Goal: Task Accomplishment & Management: Use online tool/utility

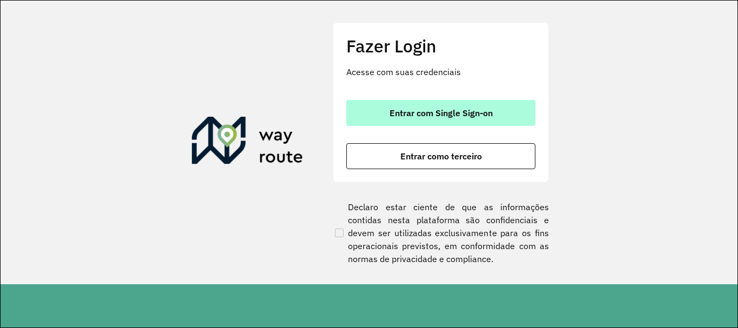
click at [415, 120] on button "Entrar com Single Sign-on" at bounding box center [440, 113] width 189 height 26
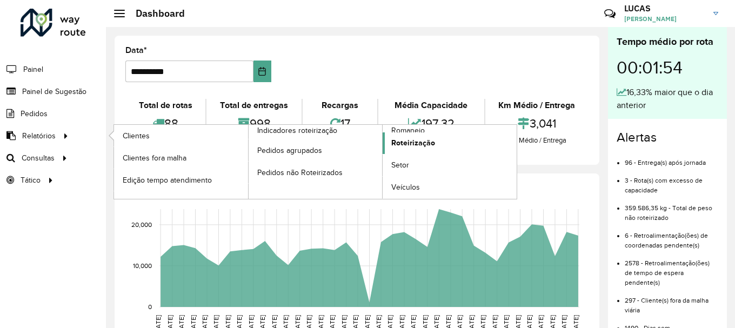
click at [420, 141] on span "Roteirização" at bounding box center [413, 142] width 44 height 11
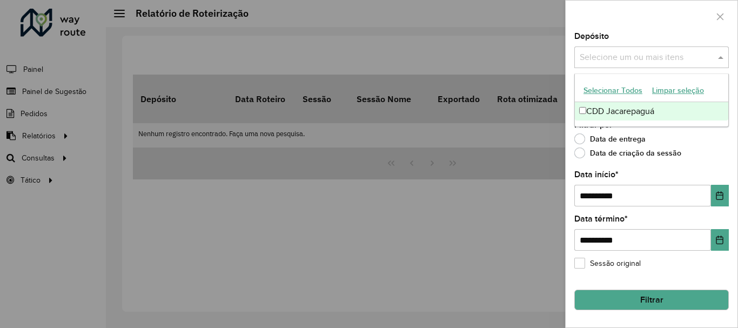
click at [726, 56] on span at bounding box center [722, 57] width 14 height 13
click at [626, 117] on div "CDD Jacarepaguá" at bounding box center [651, 111] width 153 height 18
click at [715, 151] on div "Data de criação da sessão" at bounding box center [651, 155] width 155 height 13
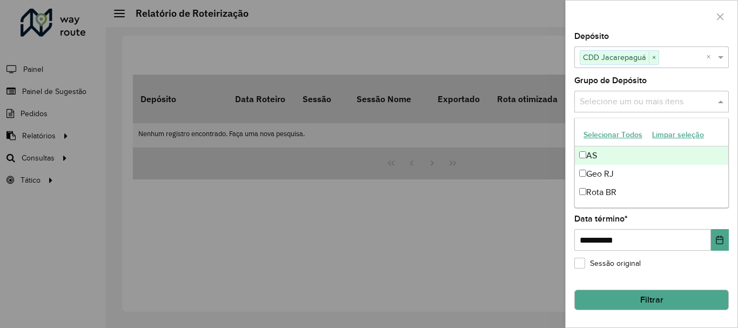
click at [723, 105] on span at bounding box center [722, 101] width 14 height 13
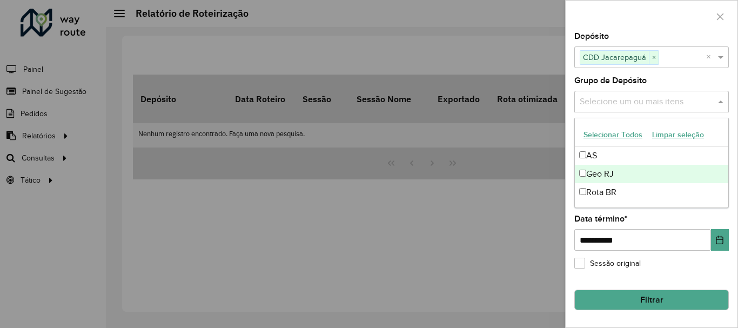
click at [623, 170] on div "Geo RJ" at bounding box center [651, 174] width 153 height 18
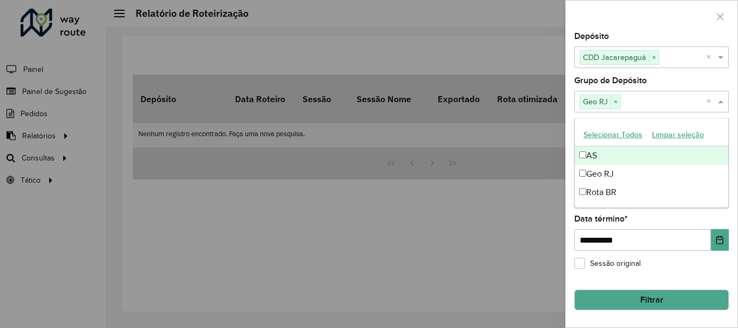
click at [703, 77] on div "Grupo de Depósito Selecione um ou mais itens Geo RJ × ×" at bounding box center [651, 95] width 155 height 36
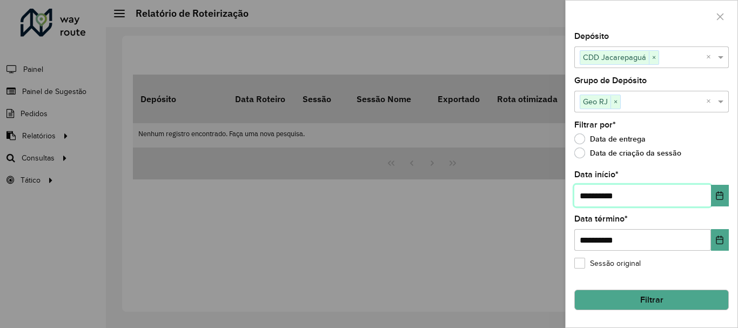
click at [589, 197] on input "**********" at bounding box center [642, 196] width 137 height 22
type input "**********"
click at [651, 304] on button "Filtrar" at bounding box center [651, 300] width 155 height 21
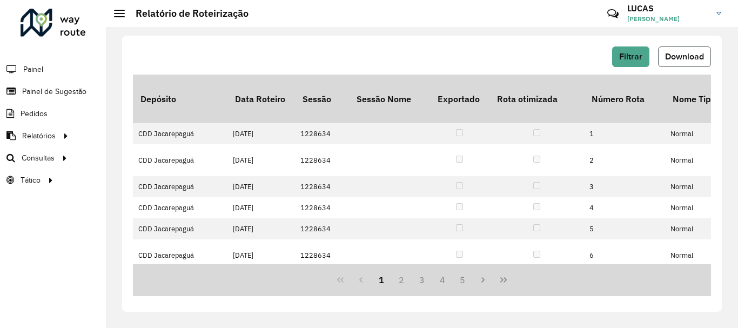
click at [688, 53] on span "Download" at bounding box center [684, 56] width 39 height 9
click at [152, 159] on span "Roteirização" at bounding box center [145, 157] width 44 height 11
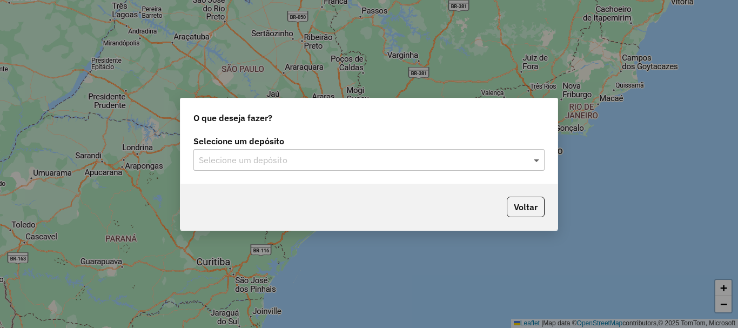
click at [542, 164] on span at bounding box center [538, 159] width 14 height 13
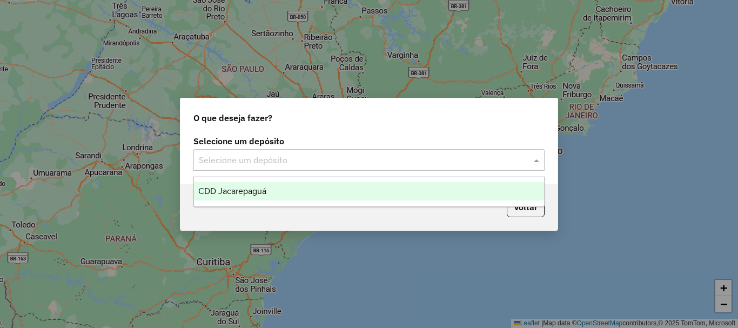
click at [295, 194] on div "CDD Jacarepaguá" at bounding box center [369, 191] width 350 height 18
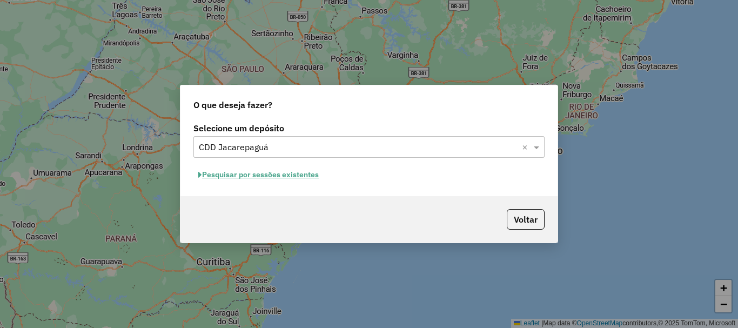
click at [304, 173] on button "Pesquisar por sessões existentes" at bounding box center [258, 174] width 130 height 17
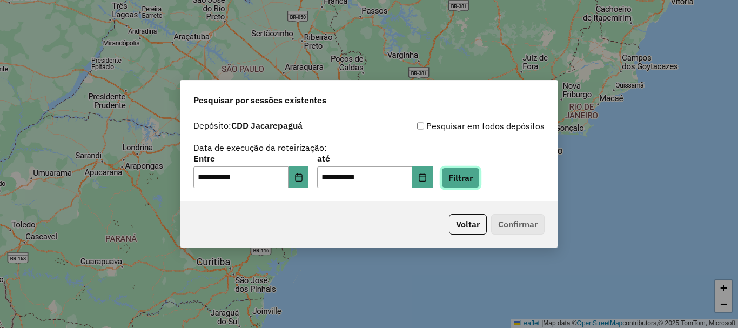
click at [476, 186] on button "Filtrar" at bounding box center [460, 177] width 38 height 21
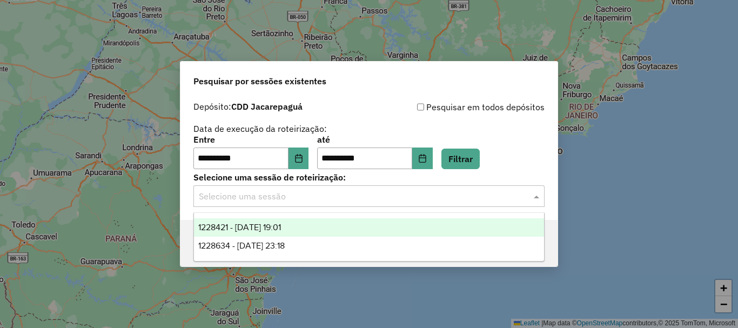
click at [459, 196] on input "text" at bounding box center [358, 196] width 319 height 13
click at [305, 230] on div "1228421 - 12/08/2025 19:01" at bounding box center [369, 227] width 350 height 18
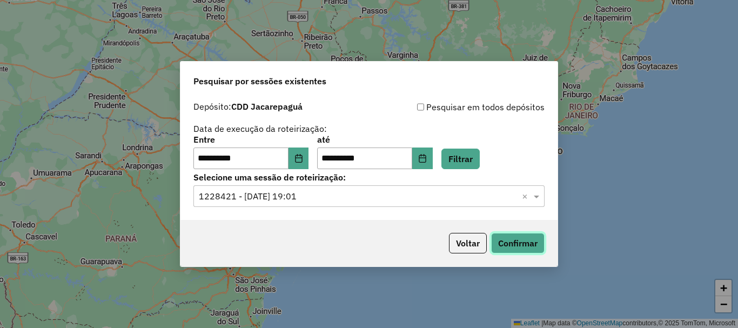
click at [527, 240] on button "Confirmar" at bounding box center [517, 243] width 53 height 21
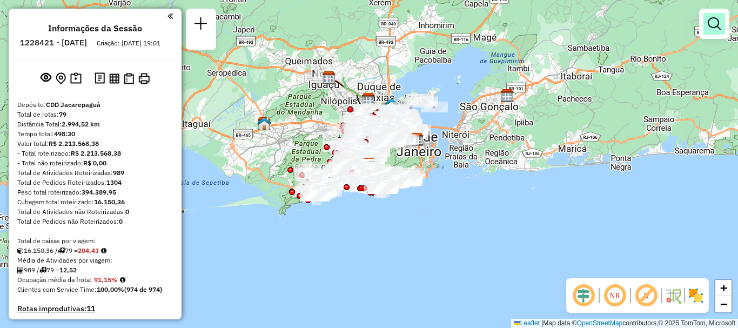
click at [710, 31] on link at bounding box center [714, 24] width 22 height 22
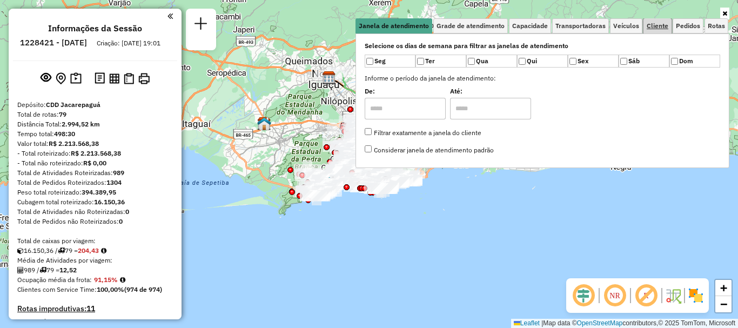
click at [656, 26] on span "Cliente" at bounding box center [658, 26] width 22 height 6
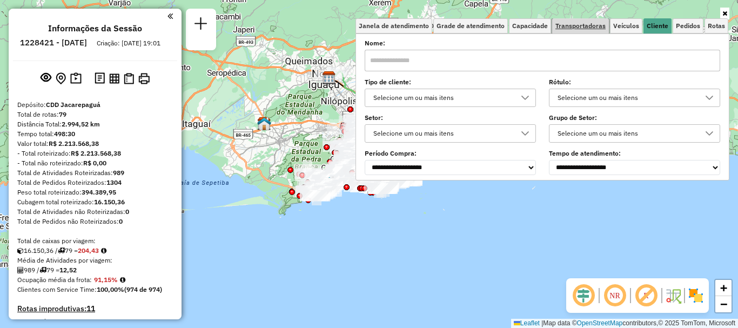
click at [606, 29] on span "Transportadoras" at bounding box center [580, 26] width 50 height 6
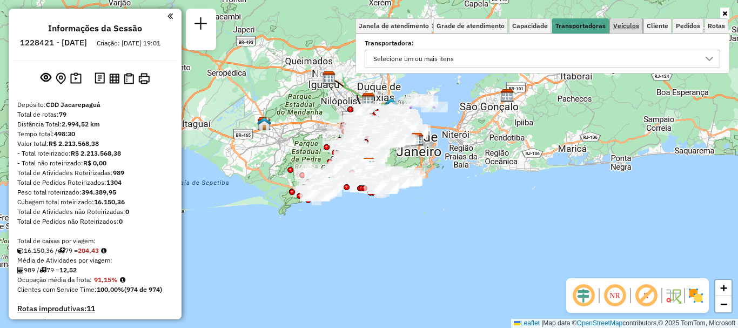
click at [628, 25] on span "Veículos" at bounding box center [626, 26] width 26 height 6
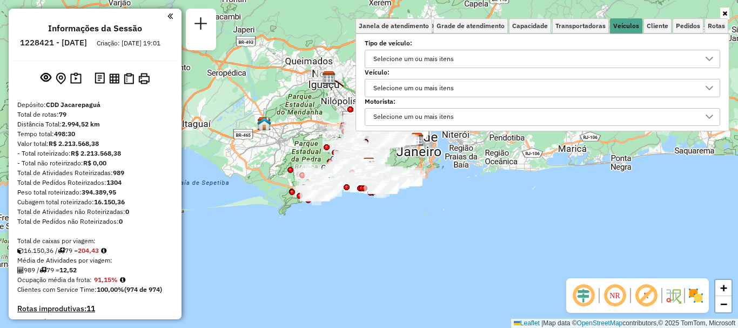
click at [430, 88] on div "Selecione um ou mais itens" at bounding box center [414, 87] width 88 height 17
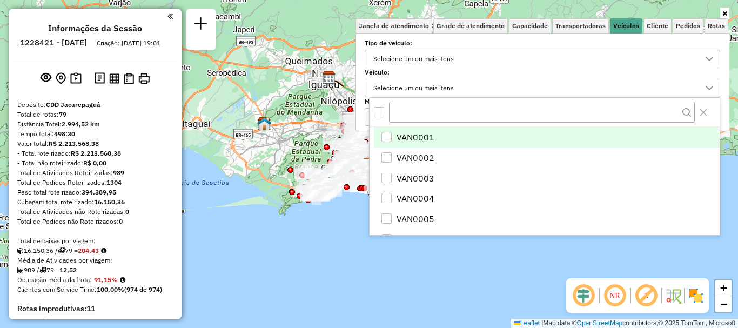
scroll to position [6, 37]
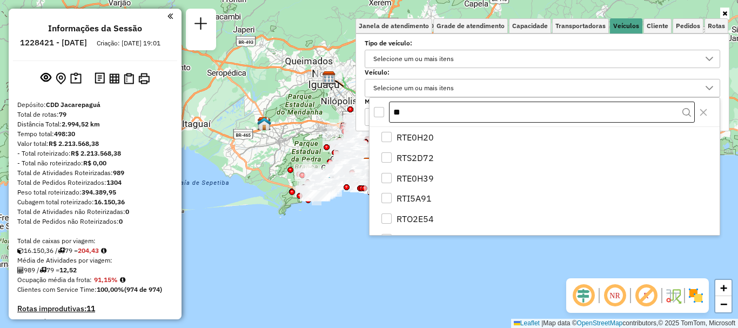
click at [438, 111] on input "**" at bounding box center [542, 113] width 306 height 22
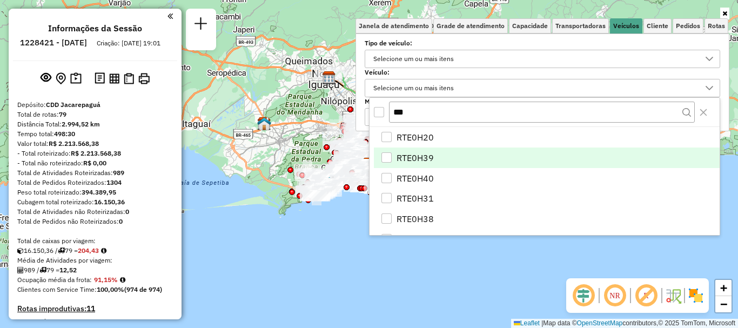
type input "***"
click at [411, 138] on span "RTE0H20" at bounding box center [415, 137] width 37 height 13
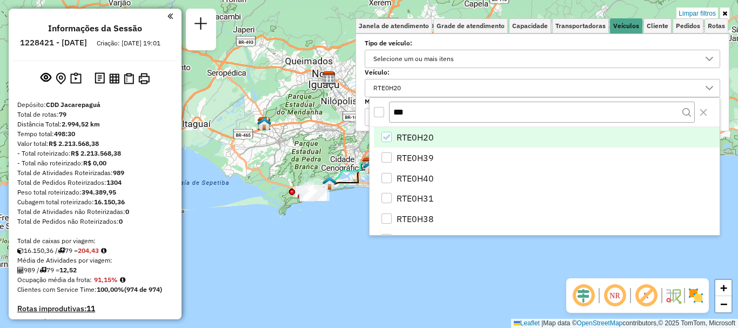
click at [723, 15] on icon at bounding box center [724, 13] width 5 height 6
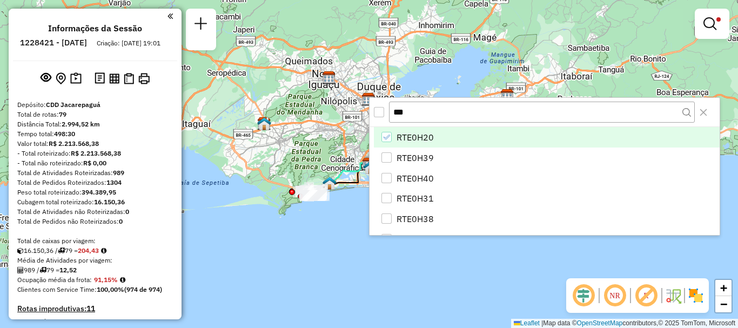
click at [306, 264] on div "Limpar filtros Janela de atendimento Grade de atendimento Capacidade Transporta…" at bounding box center [369, 164] width 738 height 328
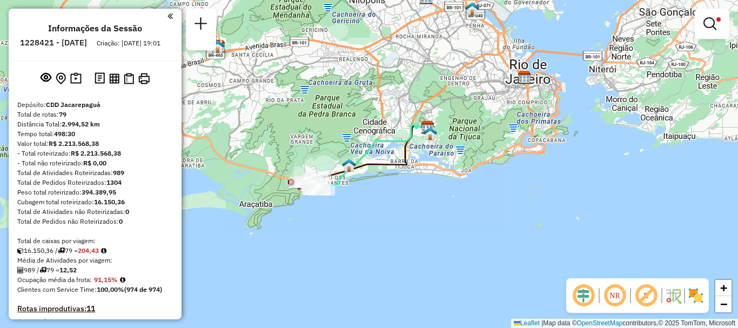
drag, startPoint x: 325, startPoint y: 211, endPoint x: 363, endPoint y: 226, distance: 40.7
click at [363, 226] on div "Limpar filtros Janela de atendimento Grade de atendimento Capacidade Transporta…" at bounding box center [369, 164] width 738 height 328
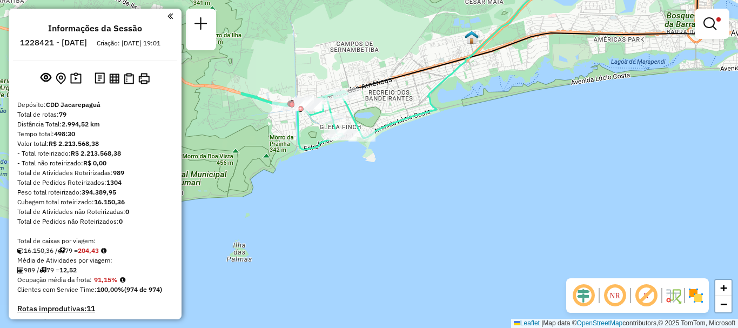
drag, startPoint x: 313, startPoint y: 190, endPoint x: 404, endPoint y: 195, distance: 90.4
click at [404, 195] on div "Limpar filtros Janela de atendimento Grade de atendimento Capacidade Transporta…" at bounding box center [369, 164] width 738 height 328
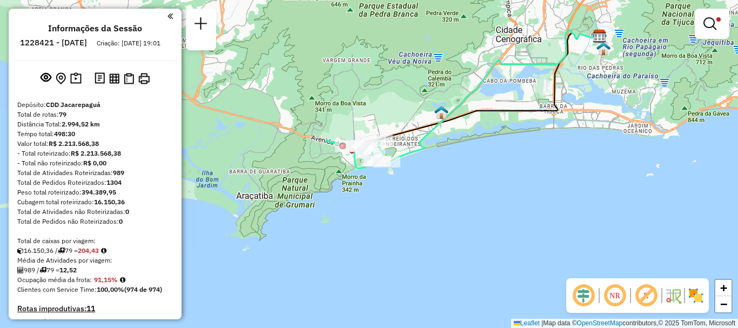
drag, startPoint x: 423, startPoint y: 171, endPoint x: 426, endPoint y: 178, distance: 7.7
click at [426, 178] on div "Limpar filtros Janela de atendimento Grade de atendimento Capacidade Transporta…" at bounding box center [369, 164] width 738 height 328
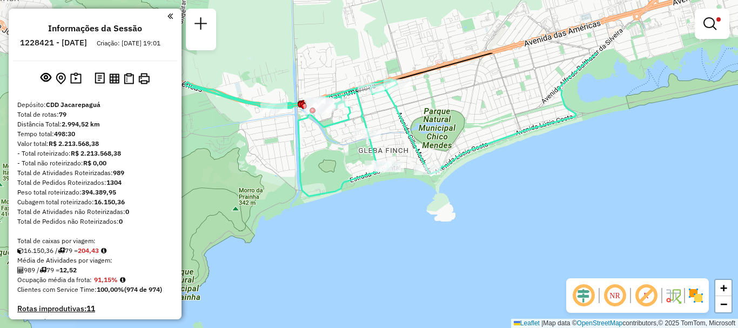
drag, startPoint x: 262, startPoint y: 141, endPoint x: 341, endPoint y: 224, distance: 115.0
click at [341, 224] on div "Limpar filtros Janela de atendimento Grade de atendimento Capacidade Transporta…" at bounding box center [369, 164] width 738 height 328
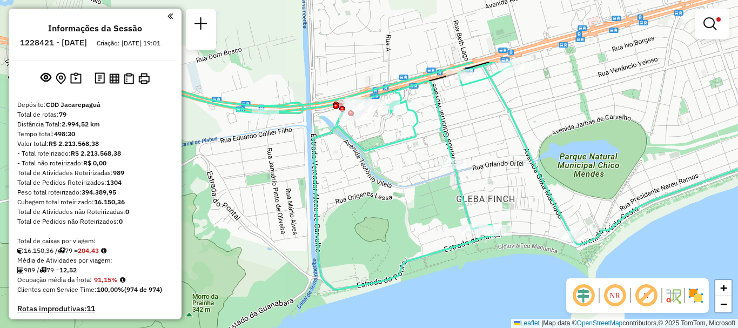
drag, startPoint x: 338, startPoint y: 190, endPoint x: 411, endPoint y: 285, distance: 119.8
click at [411, 285] on div "Limpar filtros Janela de atendimento Grade de atendimento Capacidade Transporta…" at bounding box center [369, 164] width 738 height 328
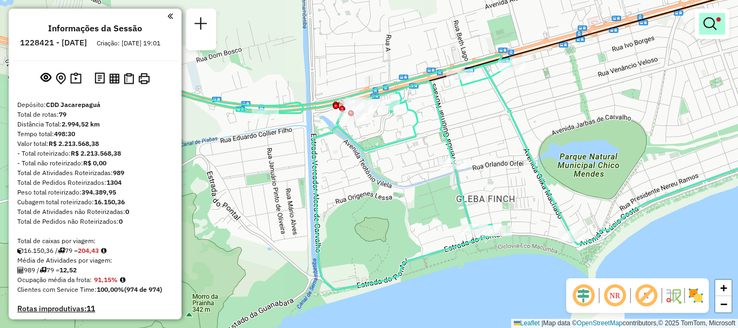
click at [720, 25] on link at bounding box center [712, 24] width 26 height 22
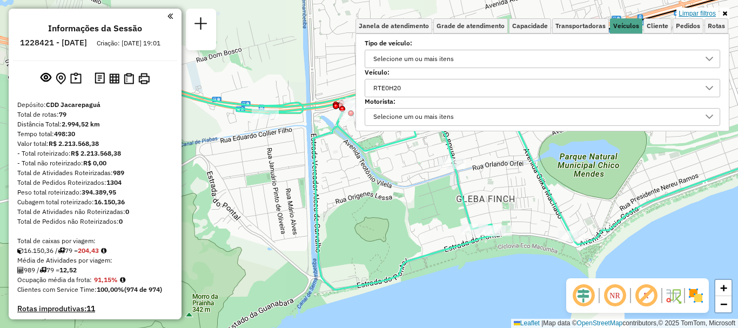
click at [702, 11] on link "Limpar filtros" at bounding box center [697, 14] width 42 height 12
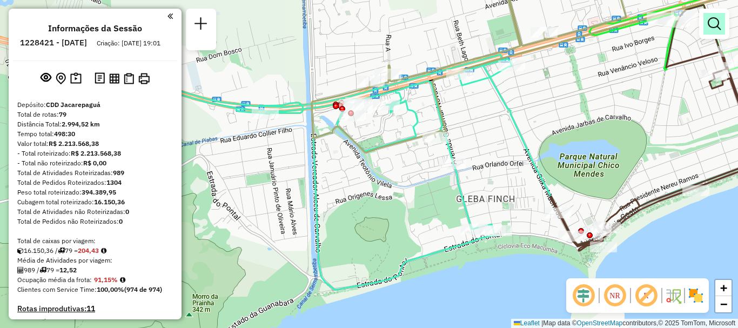
click at [707, 30] on link at bounding box center [714, 24] width 22 height 22
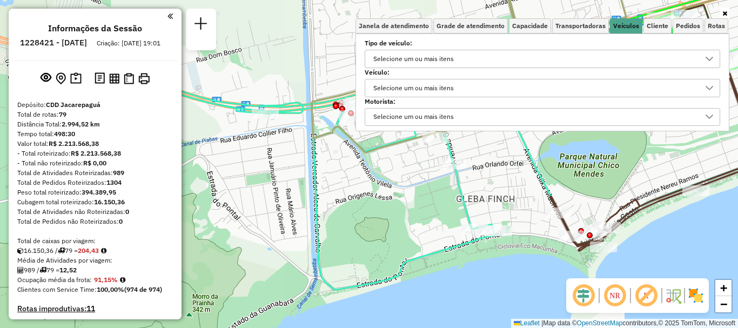
click at [428, 88] on div "Selecione um ou mais itens" at bounding box center [414, 87] width 88 height 17
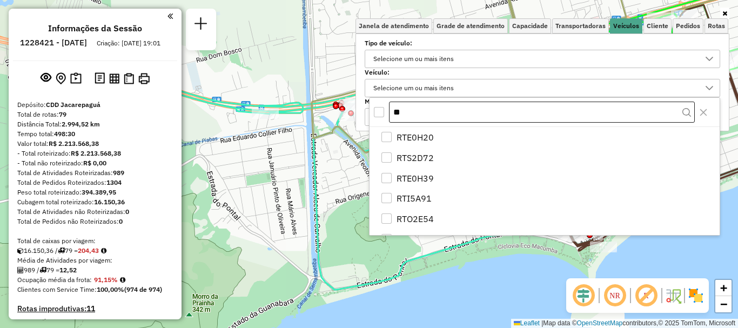
type input "*"
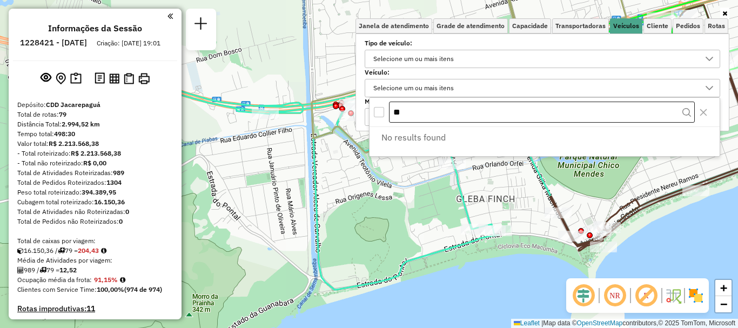
type input "*"
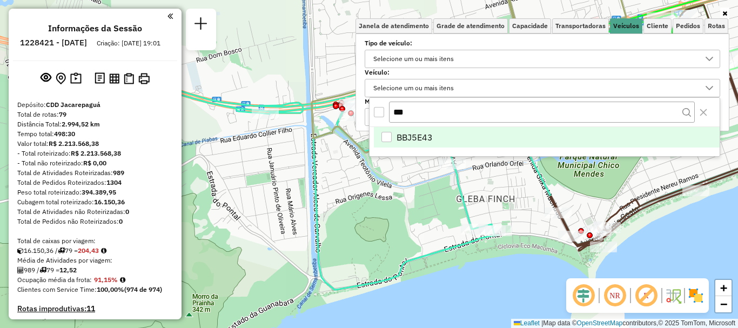
type input "***"
click at [415, 136] on span "BBJ5E43" at bounding box center [415, 137] width 36 height 13
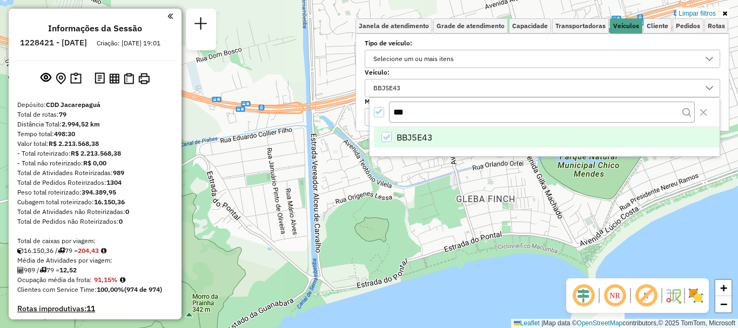
click at [728, 10] on link at bounding box center [724, 14] width 9 height 12
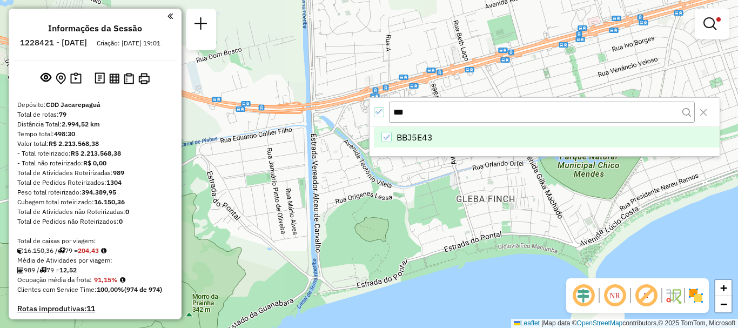
click at [676, 77] on div "Limpar filtros Janela de atendimento Grade de atendimento Capacidade Transporta…" at bounding box center [369, 164] width 738 height 328
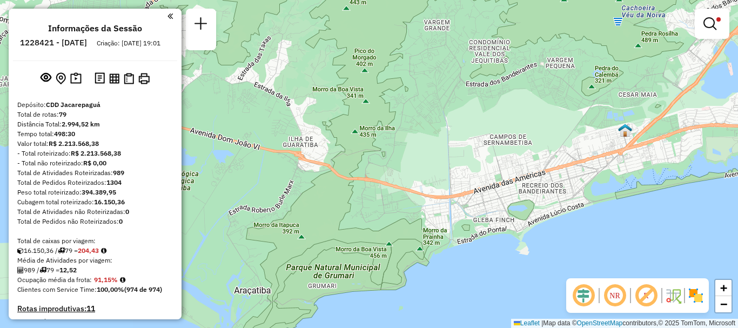
drag, startPoint x: 553, startPoint y: 196, endPoint x: 388, endPoint y: 240, distance: 170.6
click at [388, 241] on div "Limpar filtros Janela de atendimento Grade de atendimento Capacidade Transporta…" at bounding box center [369, 164] width 738 height 328
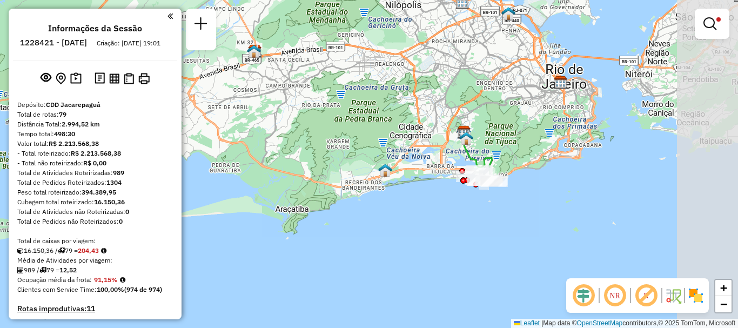
drag, startPoint x: 554, startPoint y: 166, endPoint x: 423, endPoint y: 165, distance: 131.8
click at [427, 166] on div "Limpar filtros Janela de atendimento Grade de atendimento Capacidade Transporta…" at bounding box center [369, 164] width 738 height 328
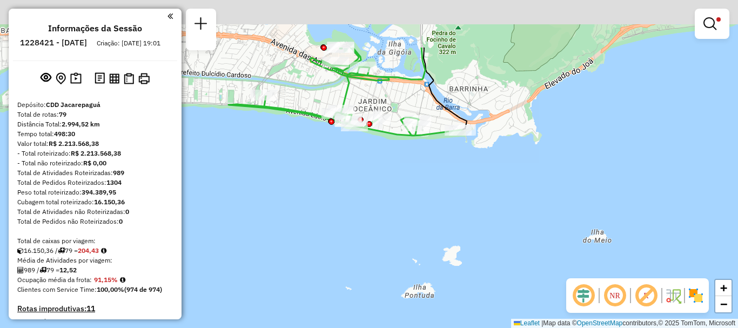
drag, startPoint x: 380, startPoint y: 120, endPoint x: 467, endPoint y: 206, distance: 121.5
click at [467, 206] on div "Limpar filtros Janela de atendimento Grade de atendimento Capacidade Transporta…" at bounding box center [369, 164] width 738 height 328
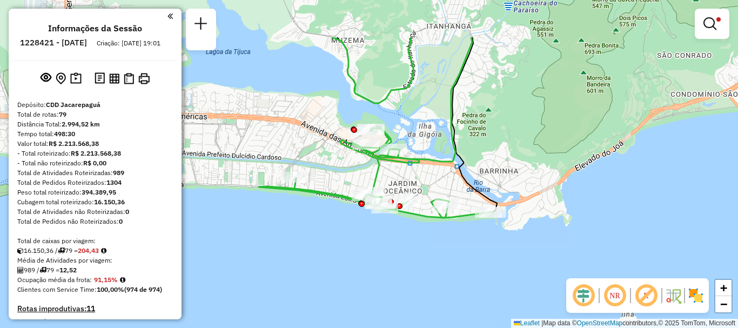
drag, startPoint x: 378, startPoint y: 209, endPoint x: 392, endPoint y: 274, distance: 67.5
click at [392, 274] on div "Limpar filtros Janela de atendimento Grade de atendimento Capacidade Transporta…" at bounding box center [369, 164] width 738 height 328
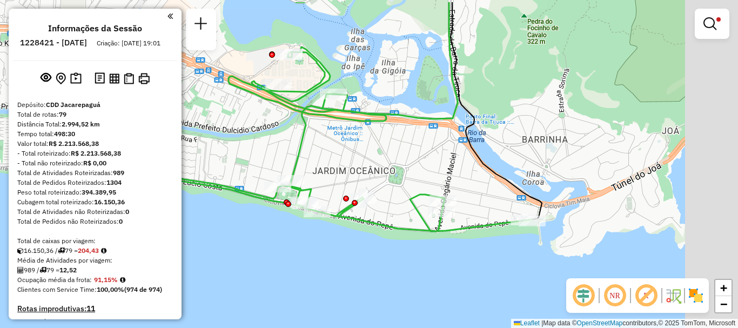
drag, startPoint x: 373, startPoint y: 219, endPoint x: 281, endPoint y: 254, distance: 97.8
click at [281, 254] on div "Limpar filtros Janela de atendimento Grade de atendimento Capacidade Transporta…" at bounding box center [369, 164] width 738 height 328
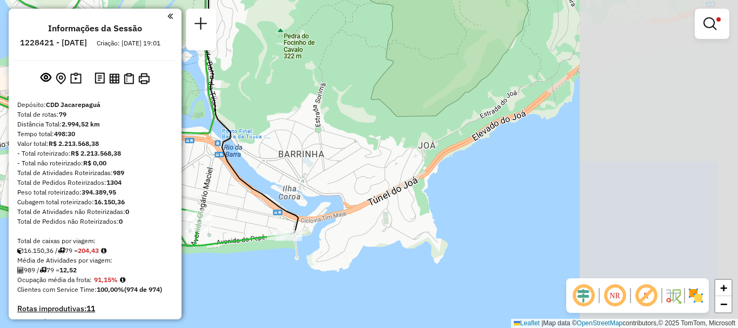
drag, startPoint x: 526, startPoint y: 270, endPoint x: 283, endPoint y: 284, distance: 244.1
click at [283, 284] on div "Limpar filtros Janela de atendimento Grade de atendimento Capacidade Transporta…" at bounding box center [369, 164] width 738 height 328
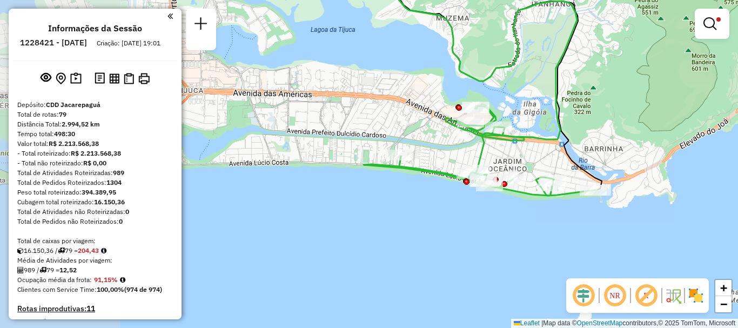
drag, startPoint x: 334, startPoint y: 280, endPoint x: 616, endPoint y: 245, distance: 283.7
click at [616, 245] on div "Limpar filtros Janela de atendimento Grade de atendimento Capacidade Transporta…" at bounding box center [369, 164] width 738 height 328
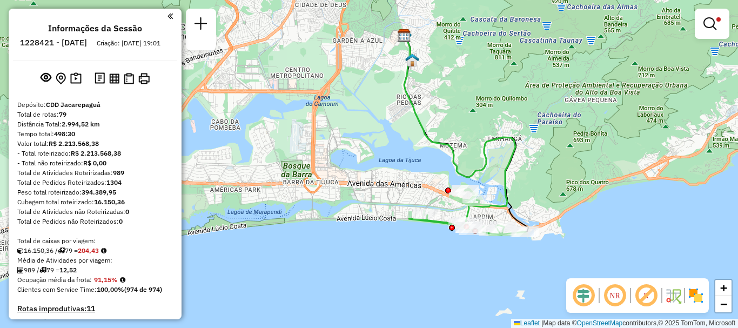
drag, startPoint x: 529, startPoint y: 232, endPoint x: 479, endPoint y: 253, distance: 54.5
click at [479, 253] on div "Limpar filtros Janela de atendimento Grade de atendimento Capacidade Transporta…" at bounding box center [369, 164] width 738 height 328
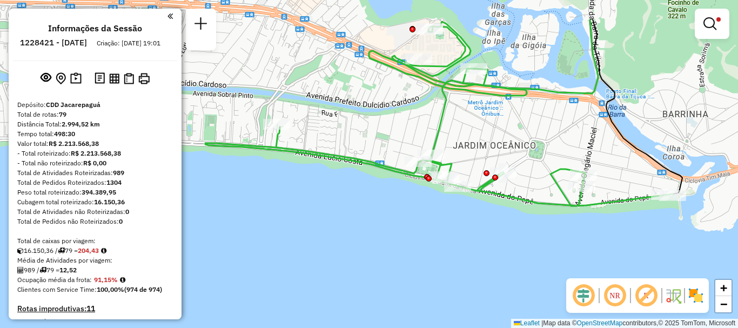
drag, startPoint x: 464, startPoint y: 242, endPoint x: 453, endPoint y: 294, distance: 53.5
click at [453, 294] on div "Limpar filtros Janela de atendimento Grade de atendimento Capacidade Transporta…" at bounding box center [369, 164] width 738 height 328
click at [719, 29] on link at bounding box center [712, 24] width 26 height 22
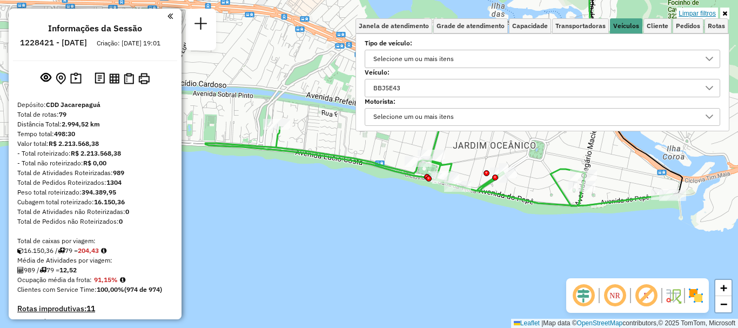
click at [691, 13] on link "Limpar filtros" at bounding box center [697, 14] width 42 height 12
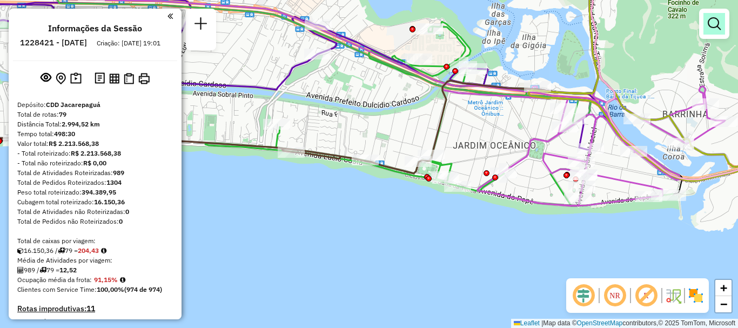
click at [714, 27] on em at bounding box center [714, 23] width 13 height 13
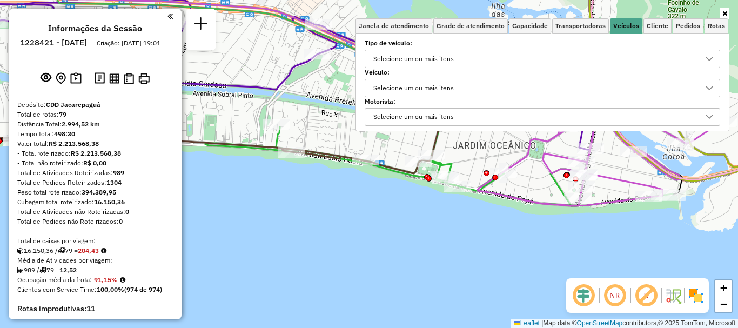
click at [412, 84] on div "Selecione um ou mais itens" at bounding box center [414, 87] width 88 height 17
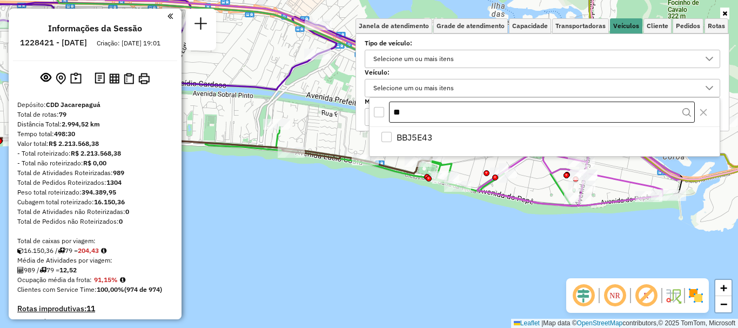
type input "*"
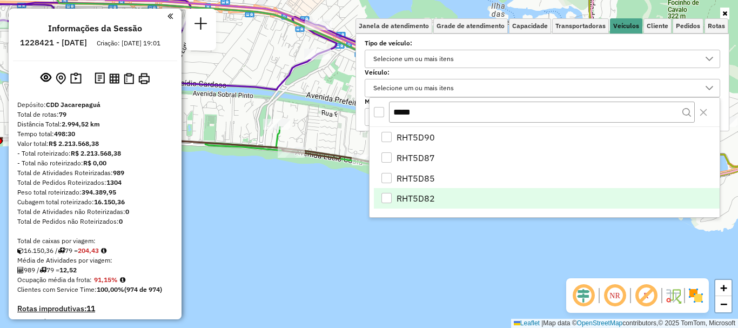
type input "*****"
click at [455, 199] on li "RHT5D82" at bounding box center [547, 198] width 346 height 21
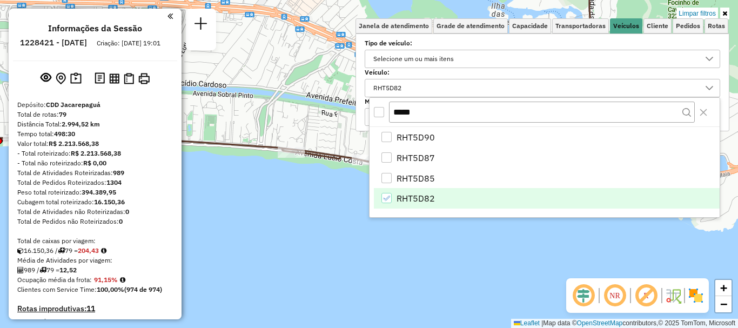
click at [723, 16] on icon at bounding box center [724, 13] width 5 height 6
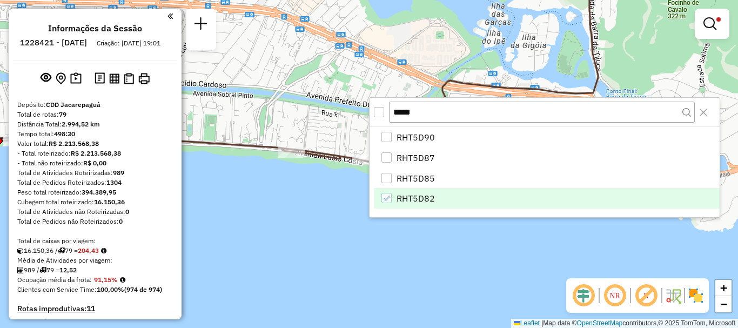
click at [695, 84] on div "Limpar filtros Janela de atendimento Grade de atendimento Capacidade Transporta…" at bounding box center [369, 164] width 738 height 328
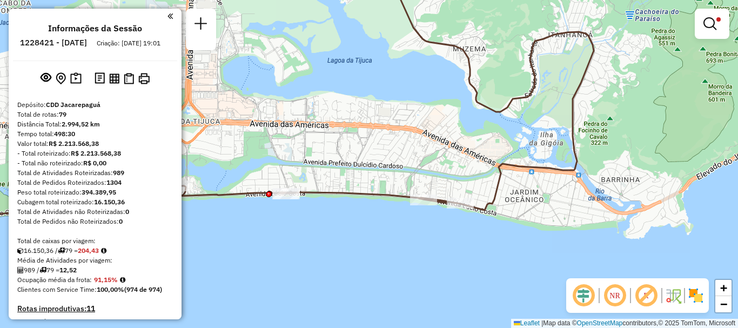
drag, startPoint x: 358, startPoint y: 208, endPoint x: 434, endPoint y: 229, distance: 79.0
click at [434, 229] on div "Limpar filtros Janela de atendimento Grade de atendimento Capacidade Transporta…" at bounding box center [369, 164] width 738 height 328
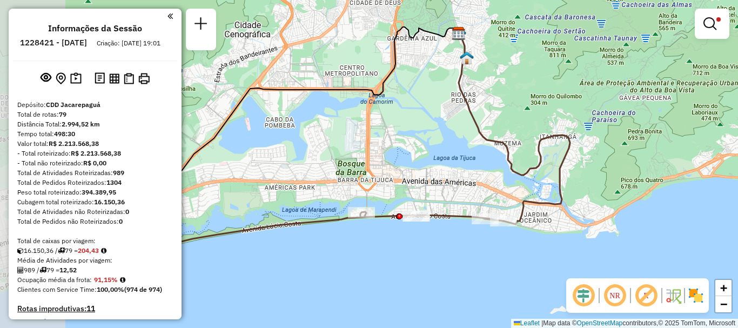
drag, startPoint x: 342, startPoint y: 229, endPoint x: 424, endPoint y: 237, distance: 82.0
click at [424, 237] on div "Limpar filtros Janela de atendimento Grade de atendimento Capacidade Transporta…" at bounding box center [369, 164] width 738 height 328
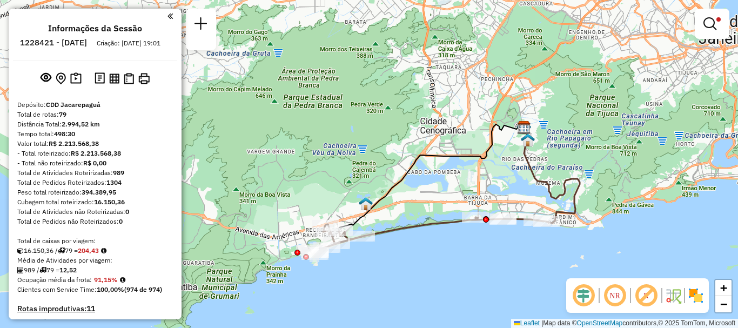
drag, startPoint x: 303, startPoint y: 242, endPoint x: 424, endPoint y: 239, distance: 121.6
click at [424, 239] on div "Limpar filtros Janela de atendimento Grade de atendimento Capacidade Transporta…" at bounding box center [369, 164] width 738 height 328
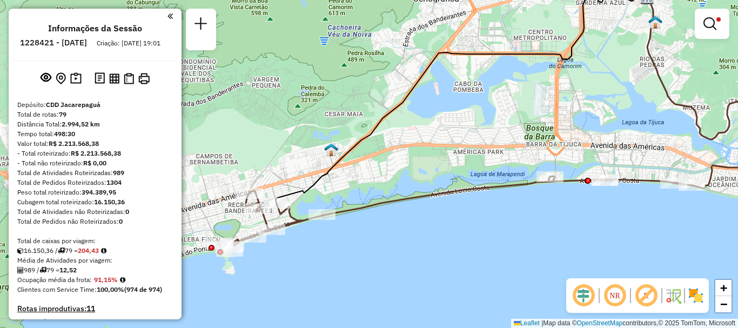
drag, startPoint x: 445, startPoint y: 239, endPoint x: 432, endPoint y: 236, distance: 13.9
click at [432, 236] on div "Limpar filtros Janela de atendimento Grade de atendimento Capacidade Transporta…" at bounding box center [369, 164] width 738 height 328
click at [720, 29] on link at bounding box center [712, 24] width 26 height 22
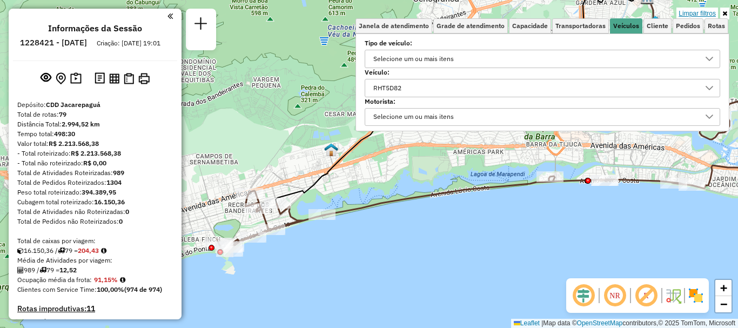
click at [687, 16] on link "Limpar filtros" at bounding box center [697, 14] width 42 height 12
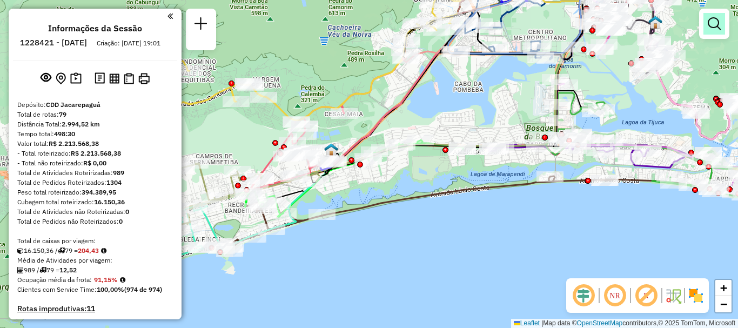
click at [715, 16] on link at bounding box center [714, 24] width 22 height 22
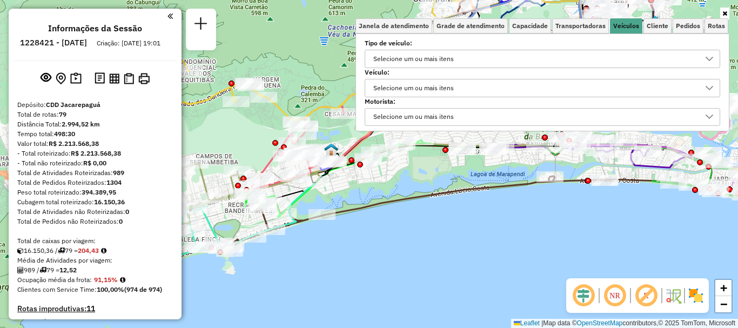
click at [412, 92] on div "Selecione um ou mais itens" at bounding box center [414, 87] width 88 height 17
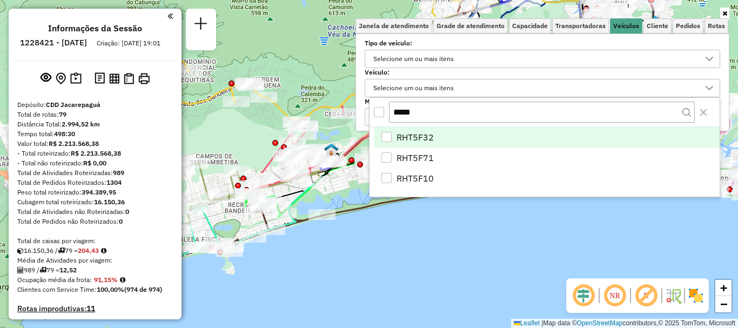
type input "*****"
click at [416, 138] on span "RHT5F32" at bounding box center [415, 137] width 37 height 13
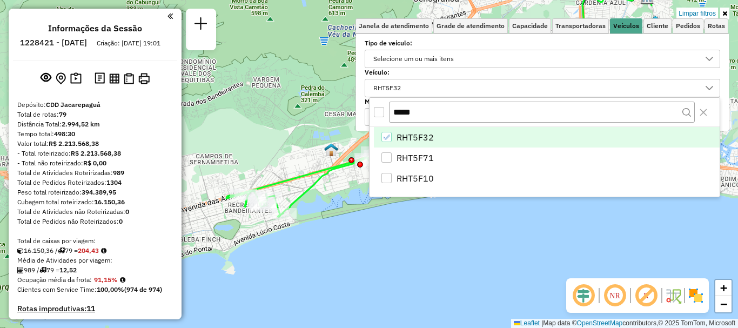
click at [726, 15] on icon at bounding box center [724, 13] width 5 height 6
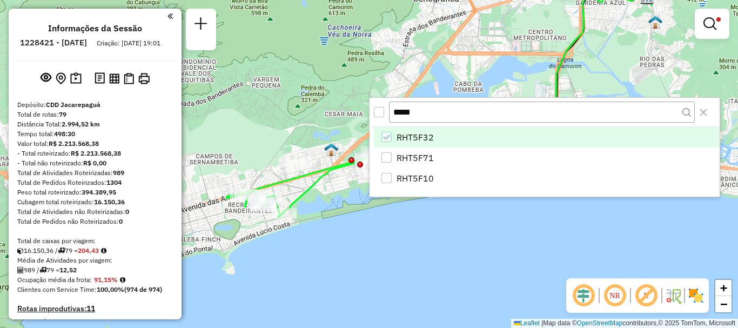
click at [686, 71] on div "Limpar filtros Janela de atendimento Grade de atendimento Capacidade Transporta…" at bounding box center [369, 164] width 738 height 328
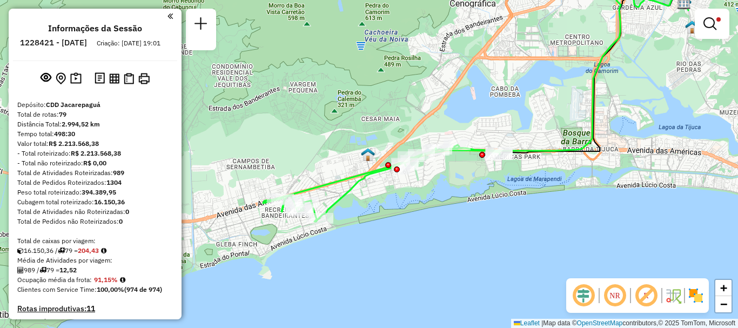
drag, startPoint x: 400, startPoint y: 229, endPoint x: 426, endPoint y: 232, distance: 25.5
click at [426, 232] on div "Limpar filtros Janela de atendimento Grade de atendimento Capacidade Transporta…" at bounding box center [369, 164] width 738 height 328
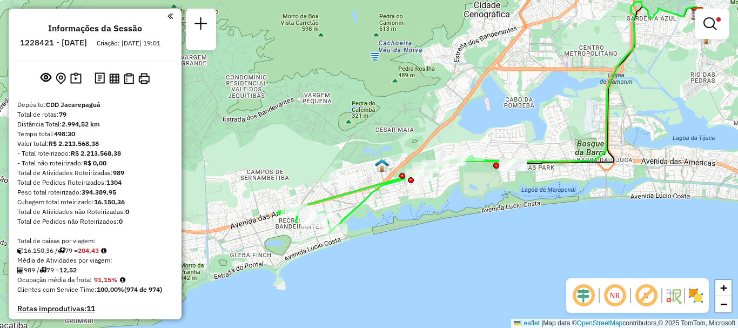
drag, startPoint x: 405, startPoint y: 223, endPoint x: 417, endPoint y: 232, distance: 14.9
click at [417, 232] on div "Limpar filtros Janela de atendimento Grade de atendimento Capacidade Transporta…" at bounding box center [369, 164] width 738 height 328
